Goal: Task Accomplishment & Management: Use online tool/utility

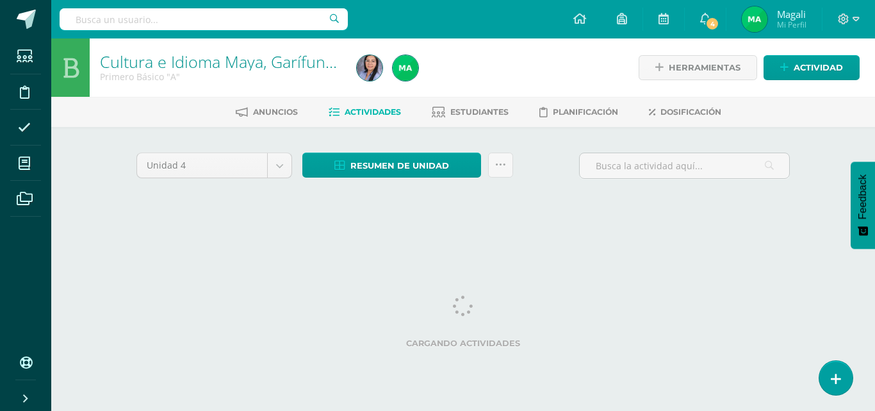
click at [630, 239] on html "Estudiantes Disciplina Asistencia Mis cursos Archivos Soporte Ayuda Reportar un…" at bounding box center [437, 119] width 875 height 239
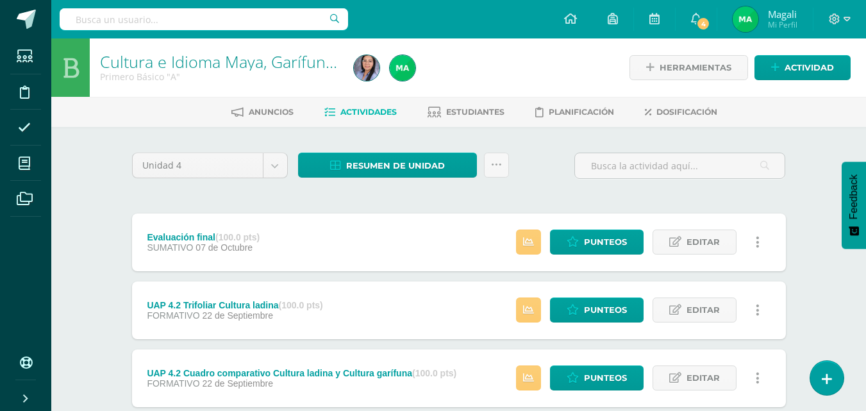
click at [607, 258] on div "Estatus de Actividad: 0 Estudiantes sin calificar 0 Estudiantes con cero Media …" at bounding box center [641, 242] width 289 height 58
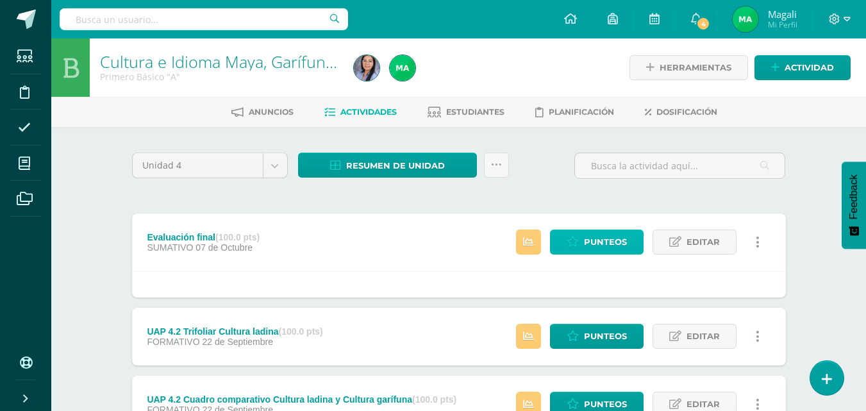
click at [593, 242] on span "Punteos" at bounding box center [605, 242] width 43 height 24
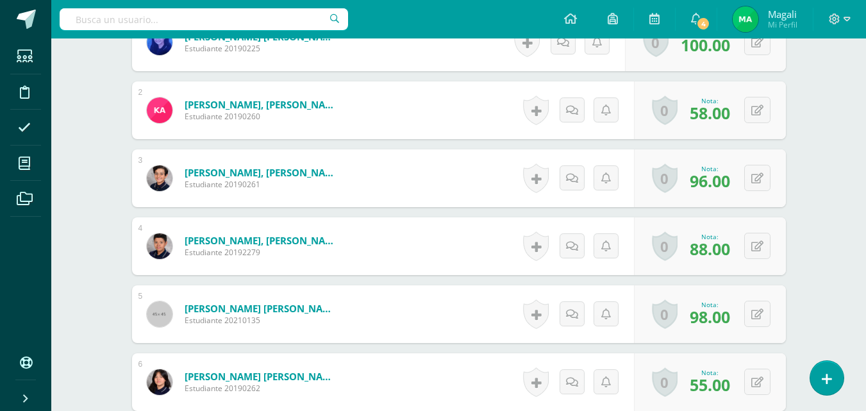
scroll to position [432, 0]
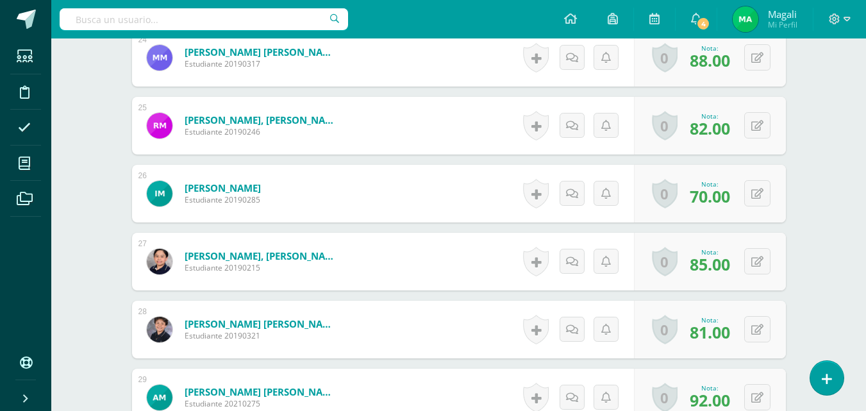
scroll to position [1971, 0]
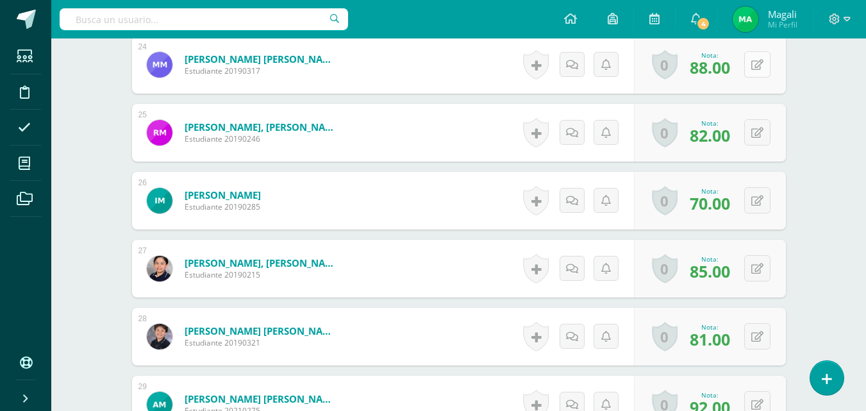
click at [751, 65] on div "0 [GEOGRAPHIC_DATA] Logros obtenidos Aún no hay logros agregados Nota: 88.00" at bounding box center [710, 65] width 152 height 58
click at [763, 63] on icon at bounding box center [765, 64] width 13 height 11
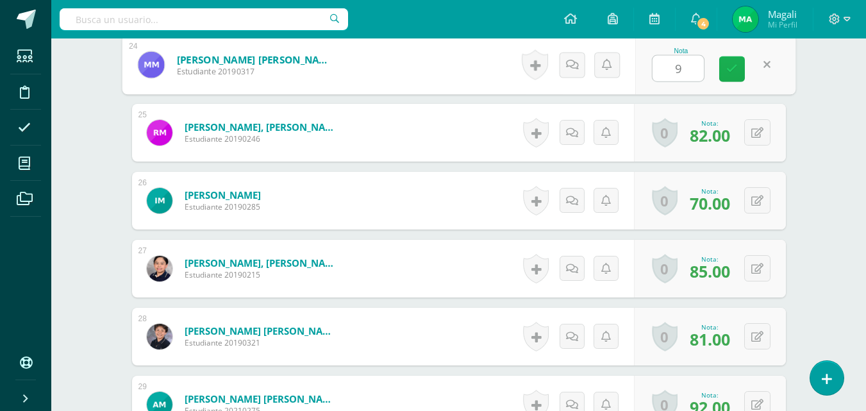
type input "96"
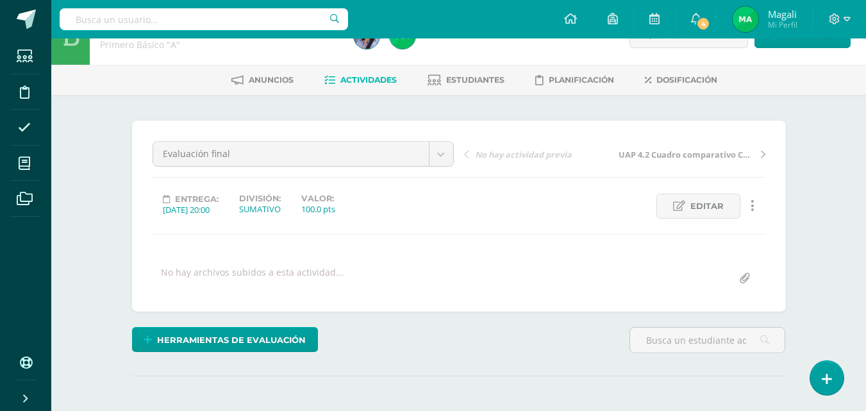
scroll to position [0, 0]
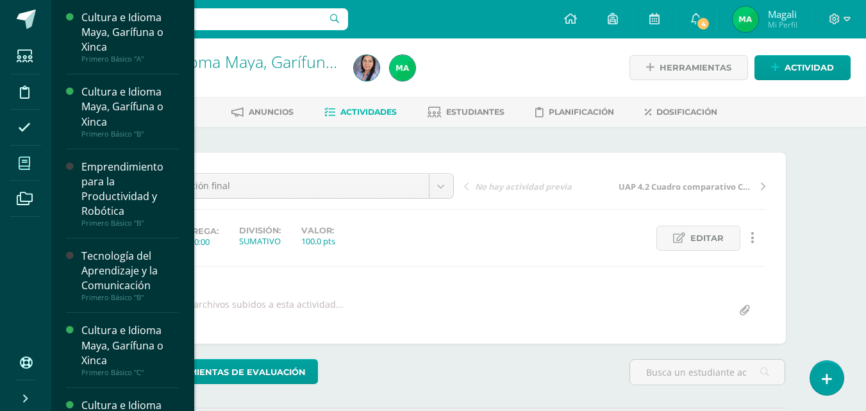
click at [30, 164] on icon at bounding box center [25, 163] width 12 height 13
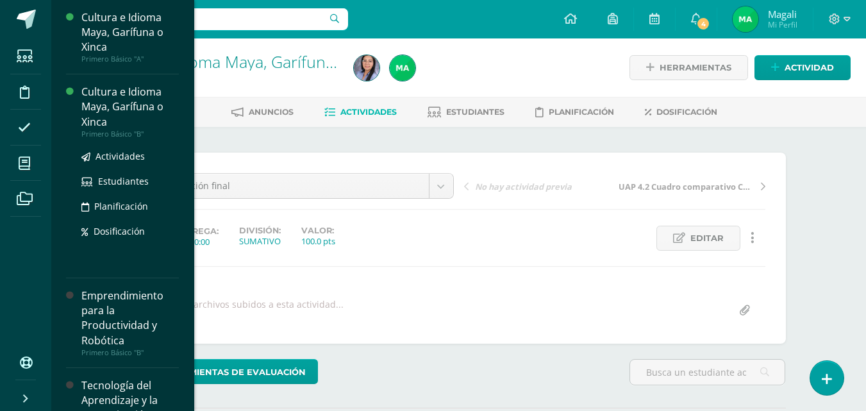
click at [126, 119] on div "Cultura e Idioma Maya, Garífuna o Xinca" at bounding box center [129, 107] width 97 height 44
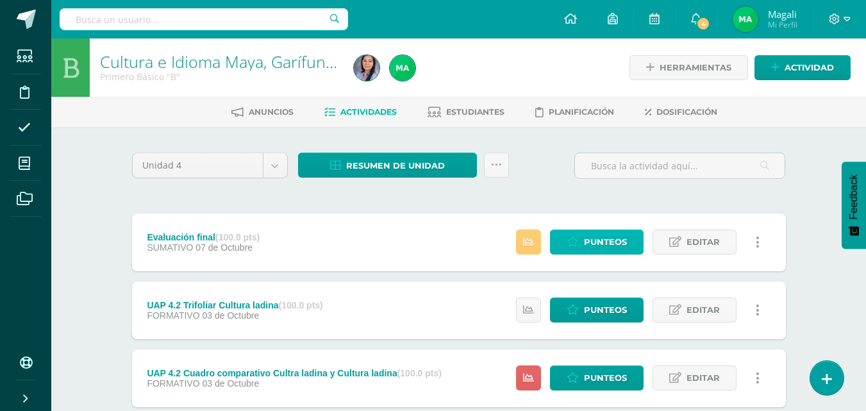
click at [591, 248] on span "Punteos" at bounding box center [605, 242] width 43 height 24
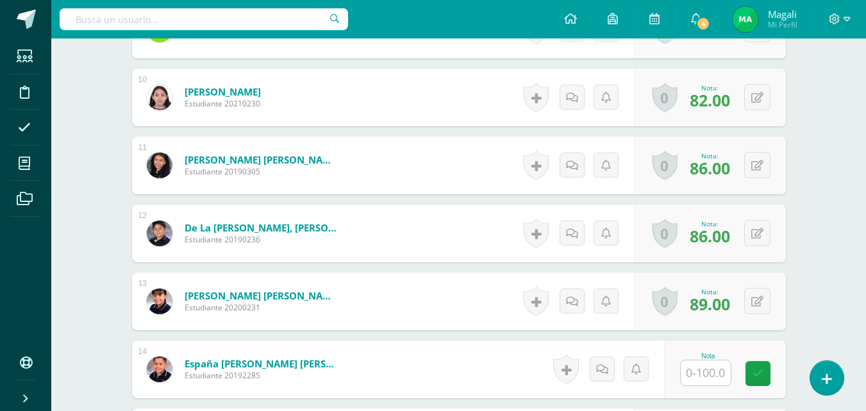
scroll to position [1010, 0]
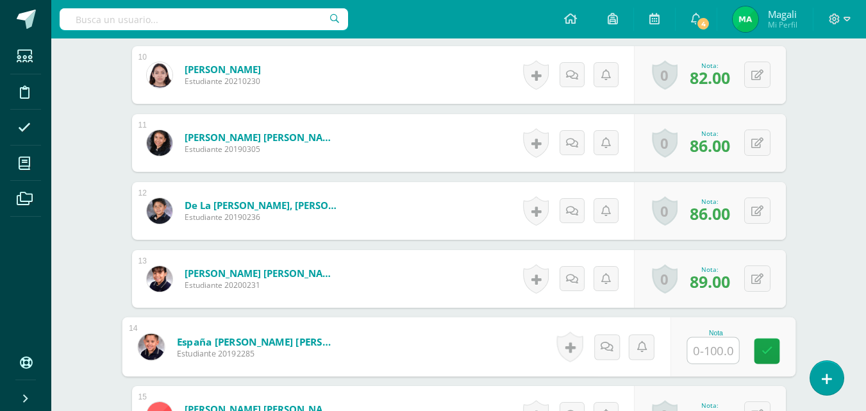
drag, startPoint x: 718, startPoint y: 356, endPoint x: 719, endPoint y: 347, distance: 9.1
click at [718, 354] on input "text" at bounding box center [712, 351] width 51 height 26
type input "60"
click at [761, 354] on icon at bounding box center [766, 350] width 12 height 11
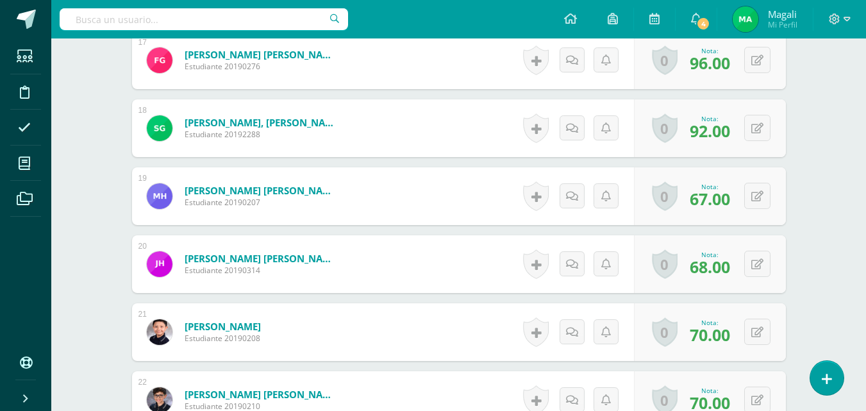
scroll to position [1523, 0]
